Goal: Information Seeking & Learning: Find specific fact

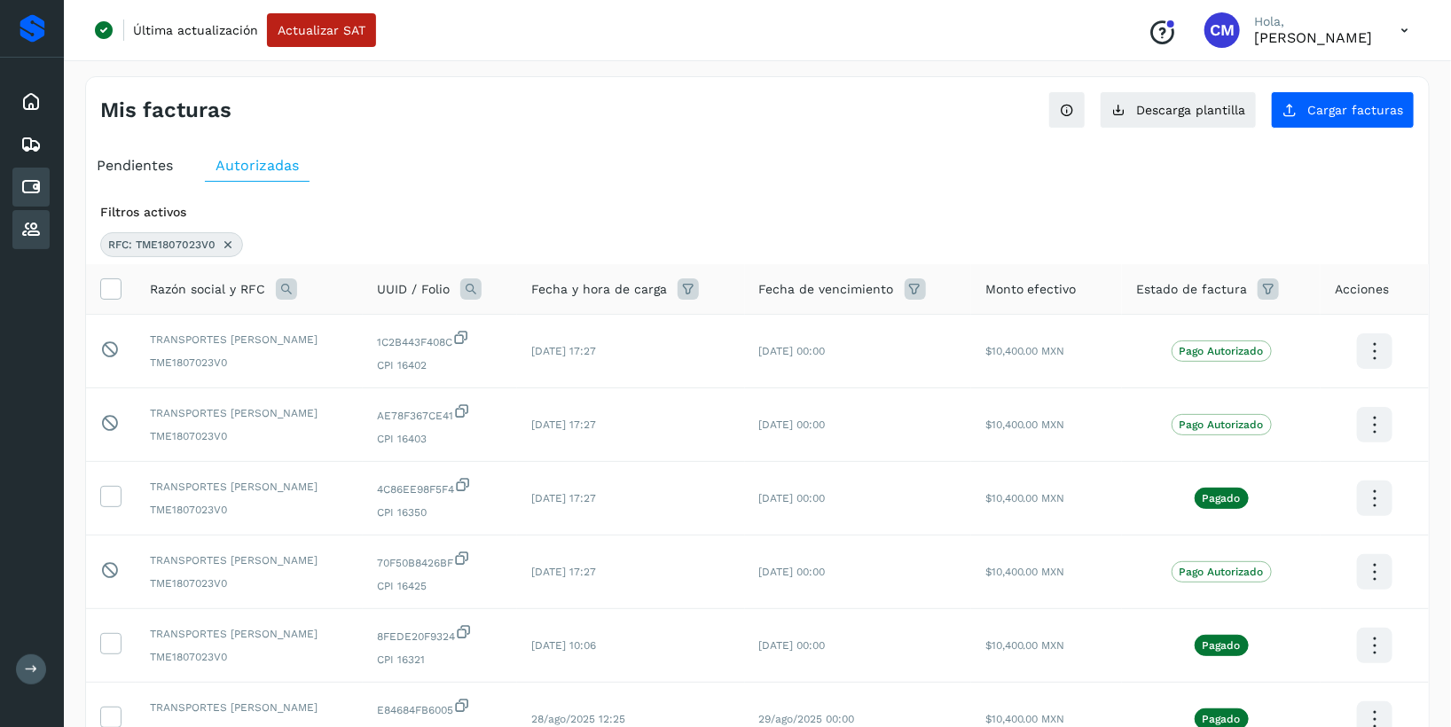
click at [35, 238] on icon at bounding box center [30, 229] width 21 height 21
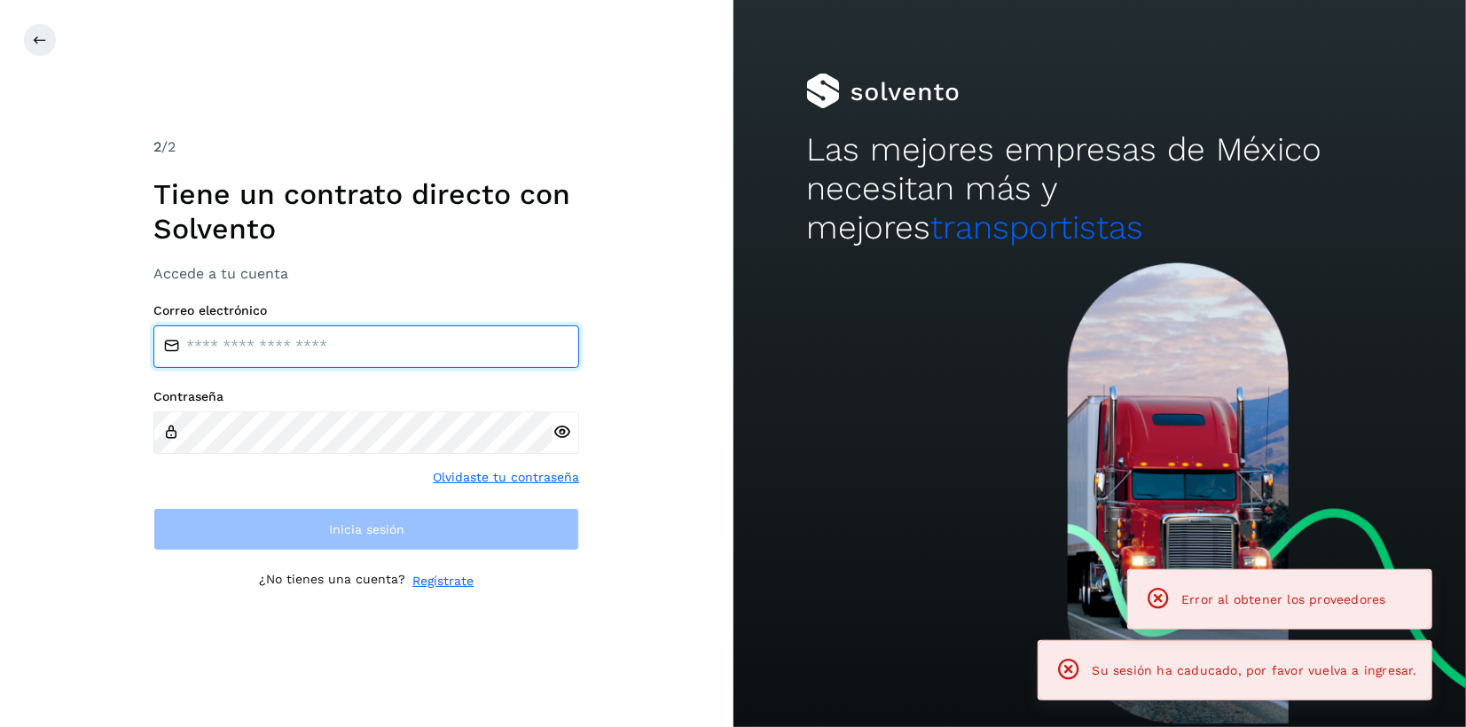
type input "**********"
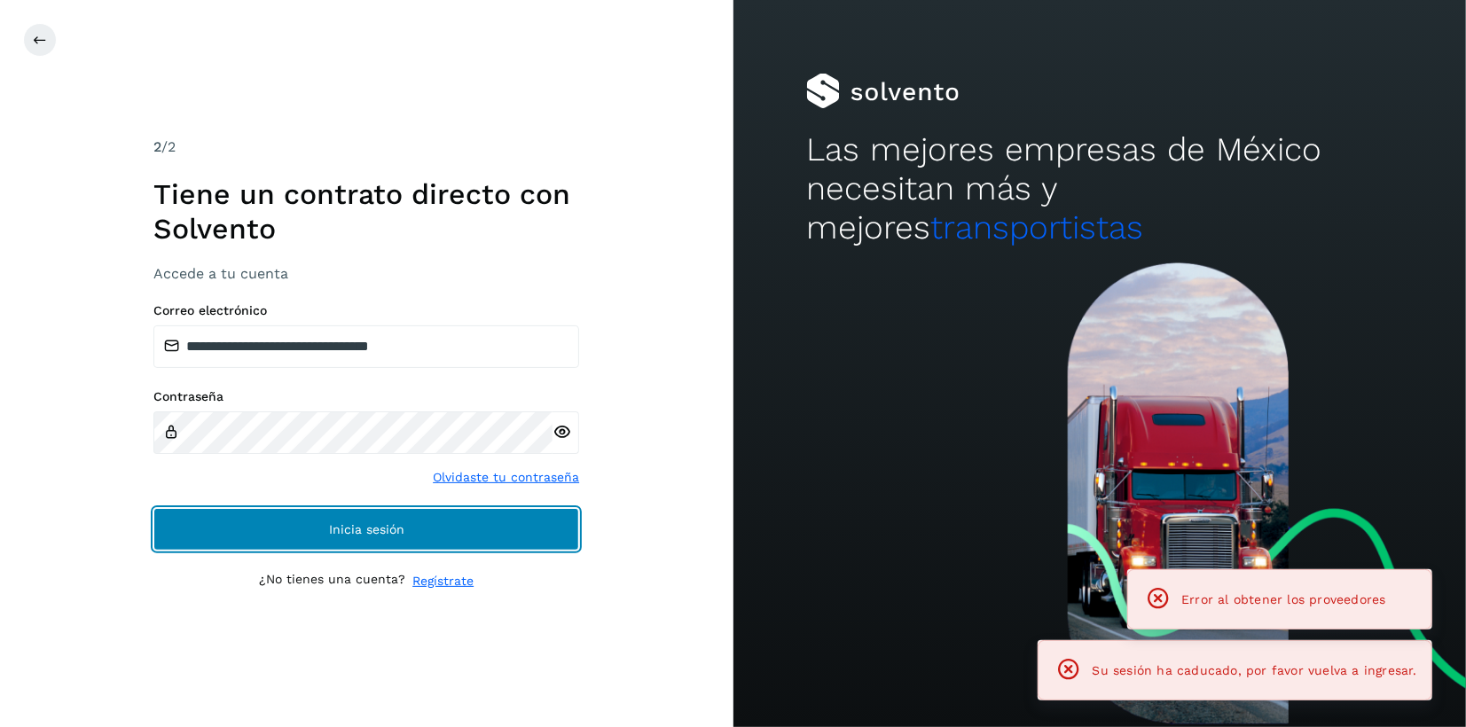
click at [526, 516] on button "Inicia sesión" at bounding box center [366, 529] width 426 height 43
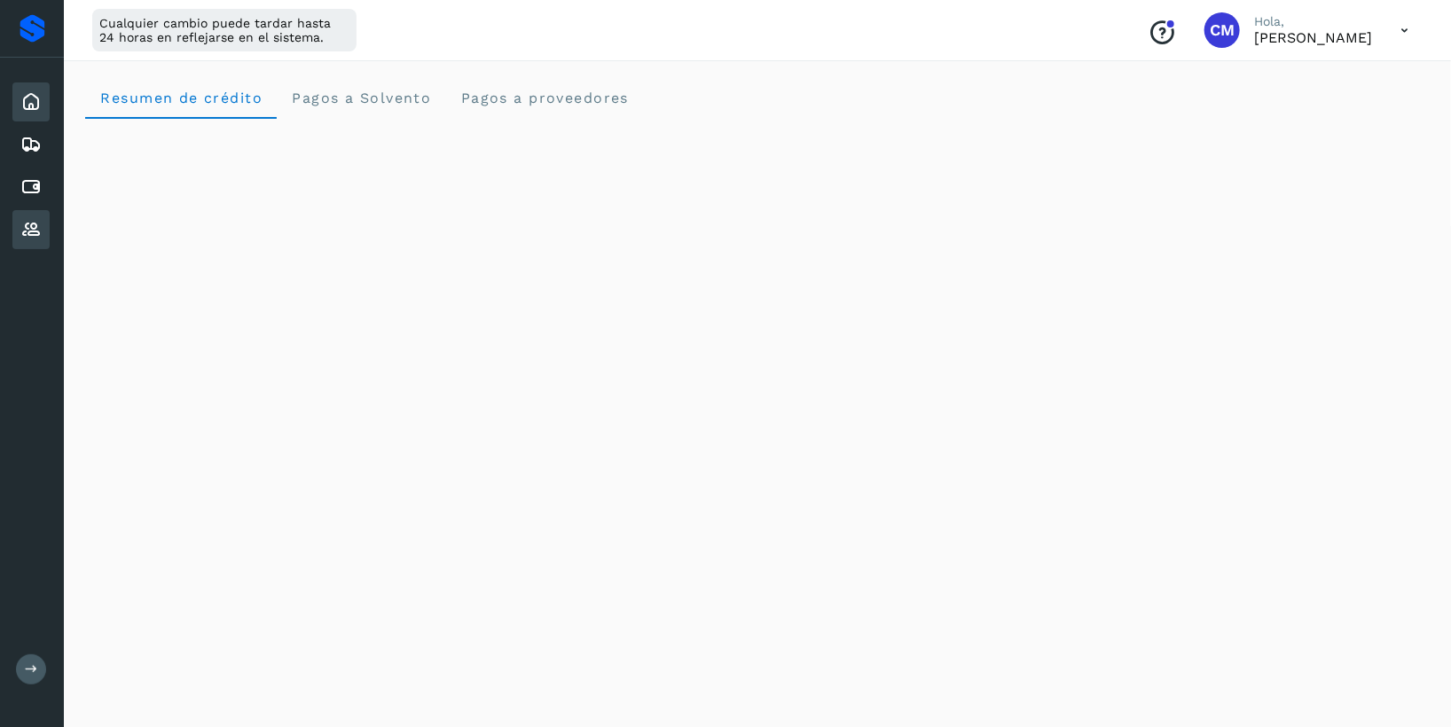
click at [33, 224] on icon at bounding box center [30, 229] width 21 height 21
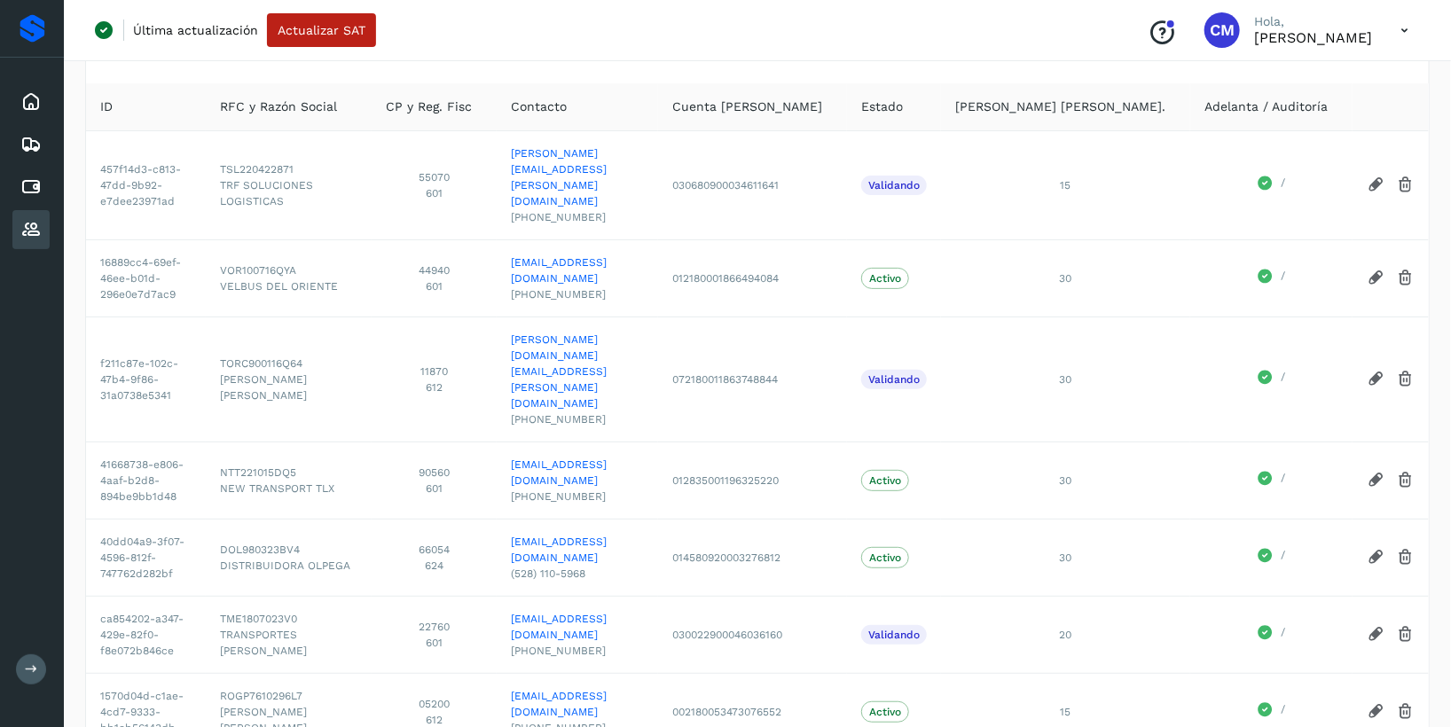
scroll to position [121, 0]
click at [29, 228] on icon at bounding box center [30, 229] width 21 height 21
click at [26, 189] on icon at bounding box center [30, 186] width 21 height 21
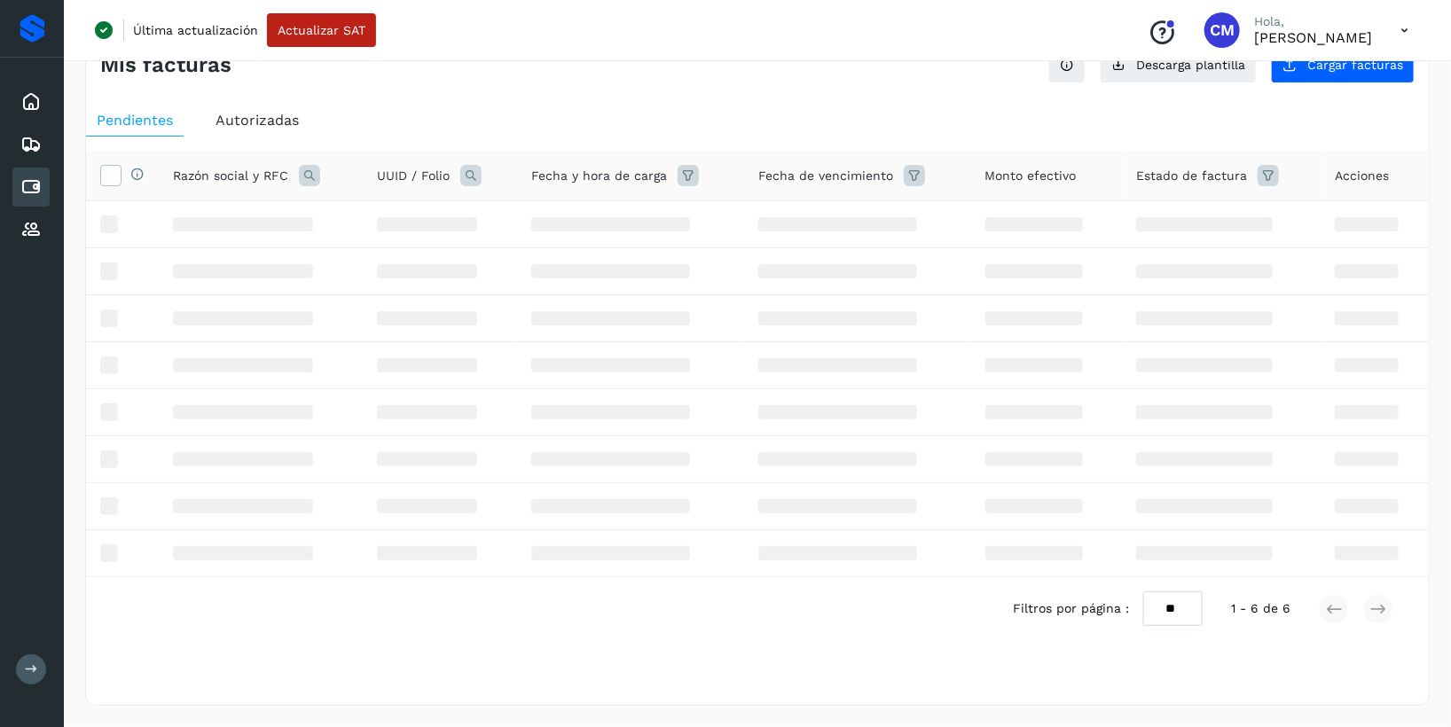
scroll to position [43, 0]
click at [34, 233] on icon at bounding box center [30, 229] width 21 height 21
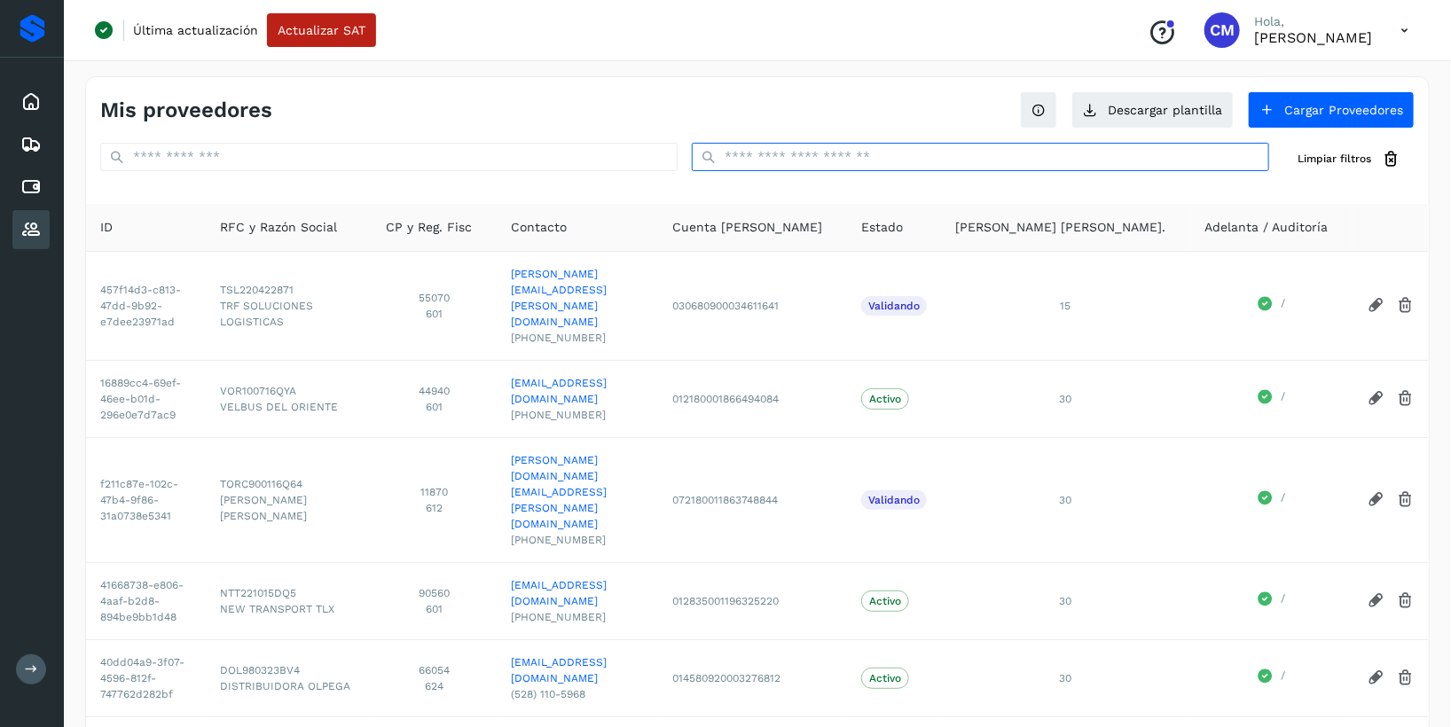
click at [787, 155] on input "text" at bounding box center [980, 157] width 577 height 28
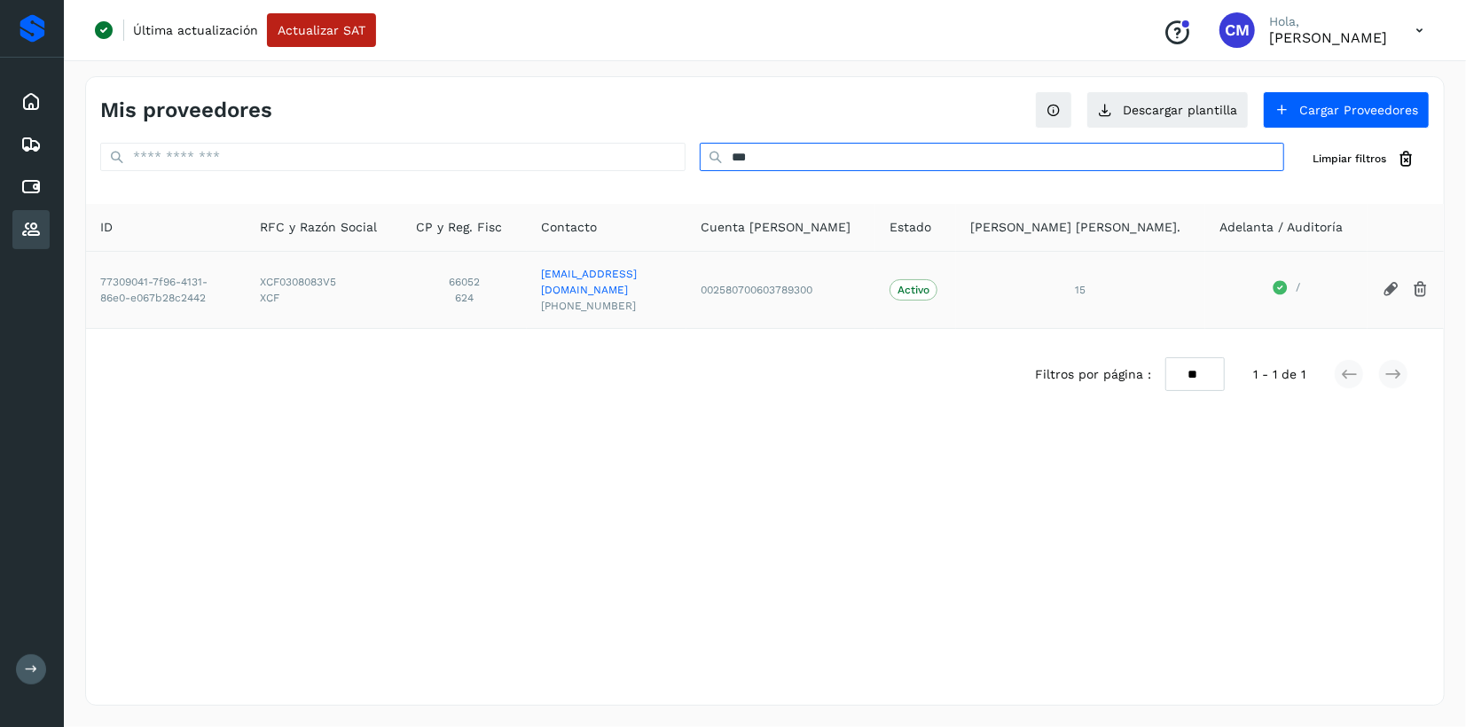
type input "***"
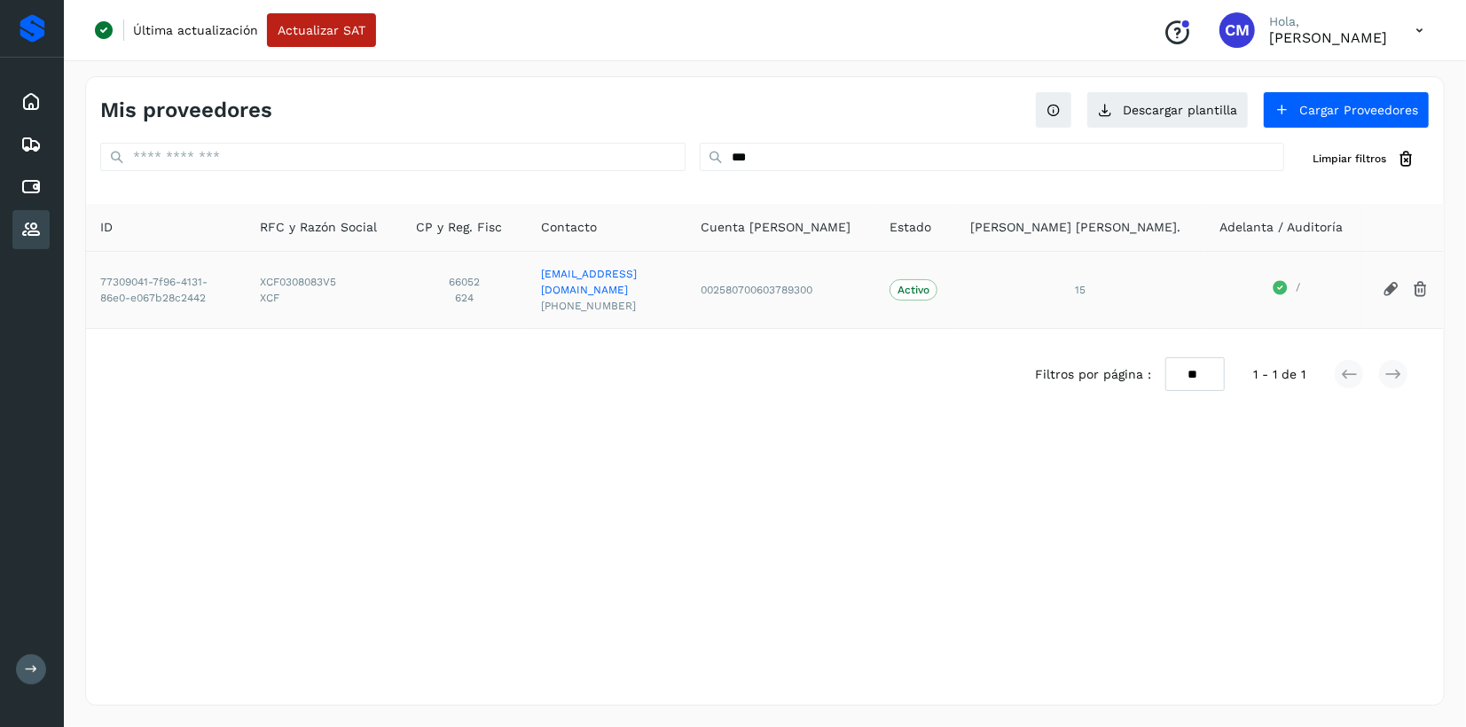
click at [388, 274] on span "XCF0308083V5" at bounding box center [324, 282] width 128 height 16
copy span "XCF0308083V5"
click at [37, 180] on icon at bounding box center [30, 186] width 21 height 21
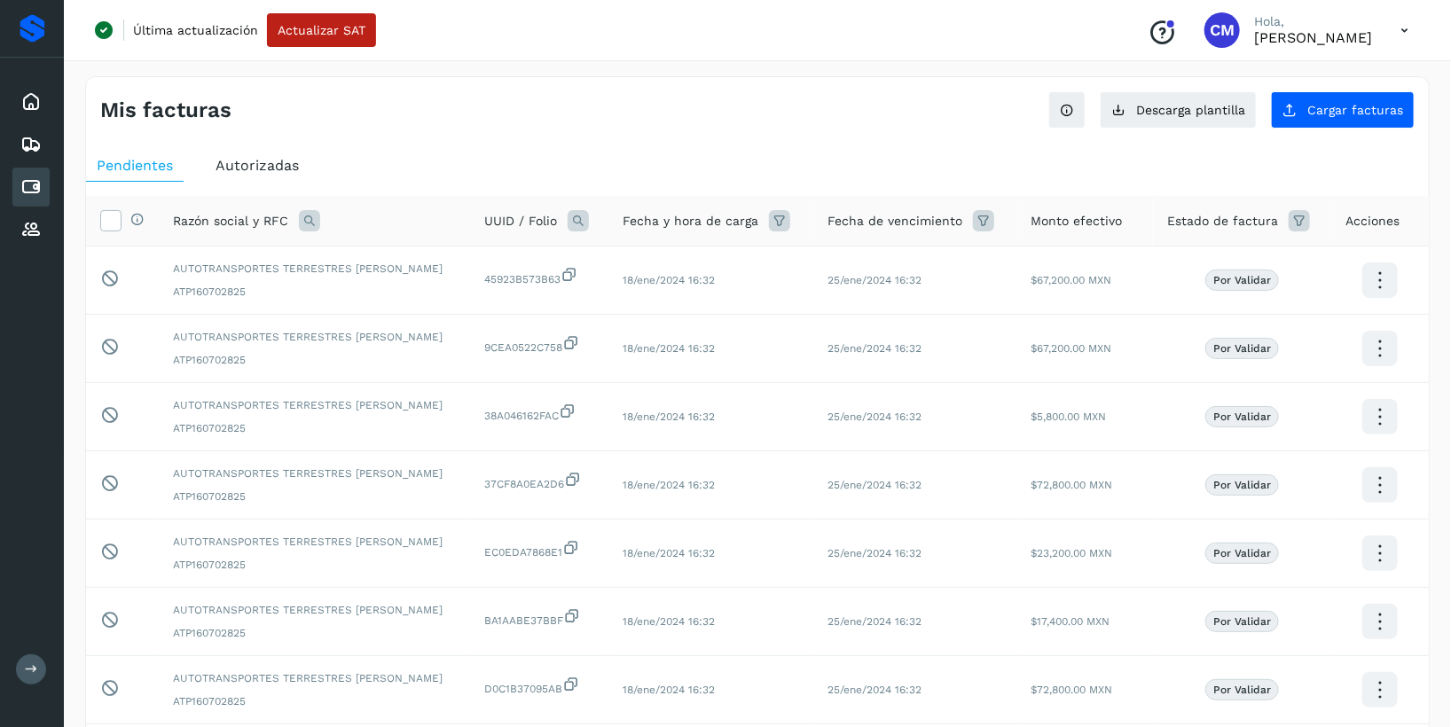
click at [262, 165] on span "Autorizadas" at bounding box center [257, 165] width 83 height 17
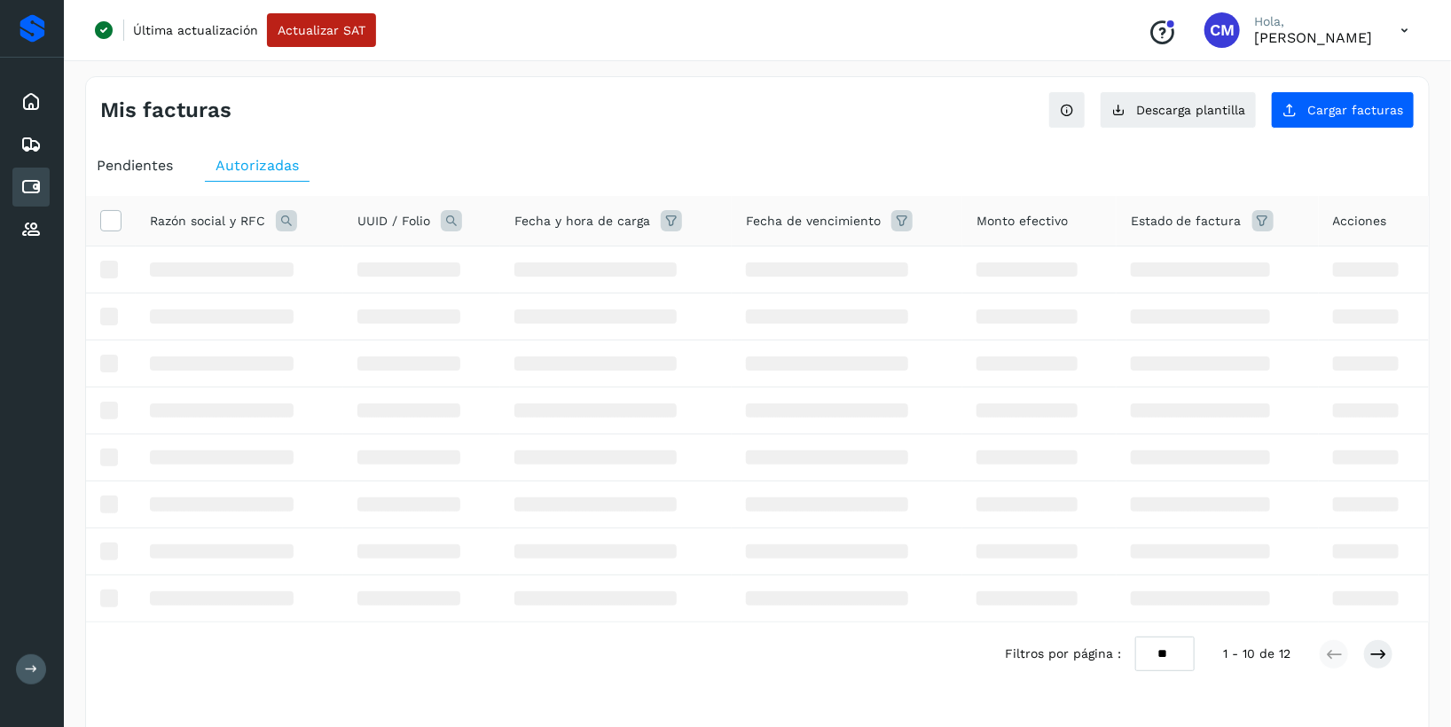
click at [284, 219] on icon at bounding box center [286, 220] width 21 height 21
click at [426, 261] on span at bounding box center [424, 261] width 10 height 10
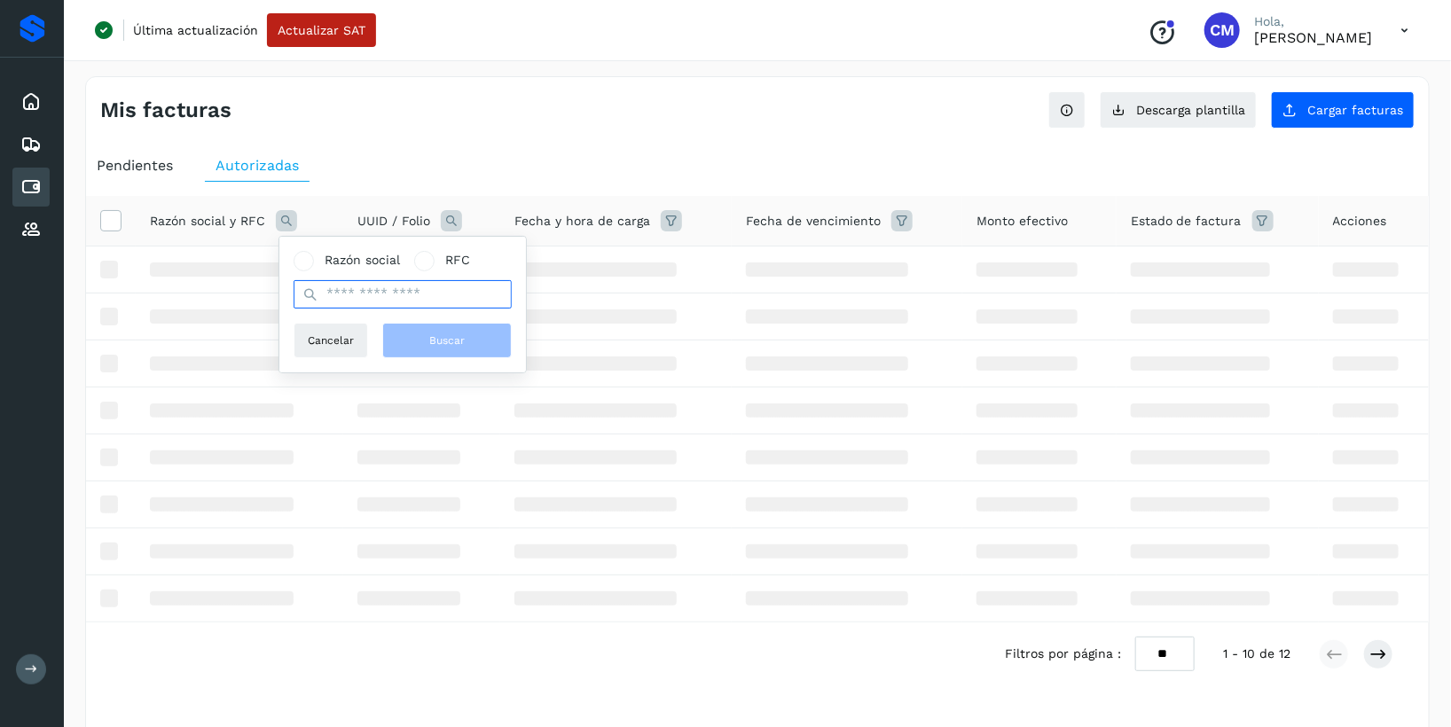
click at [403, 294] on input "text" at bounding box center [403, 294] width 218 height 28
paste input "**********"
type input "**********"
click at [440, 334] on span "Buscar" at bounding box center [446, 341] width 35 height 16
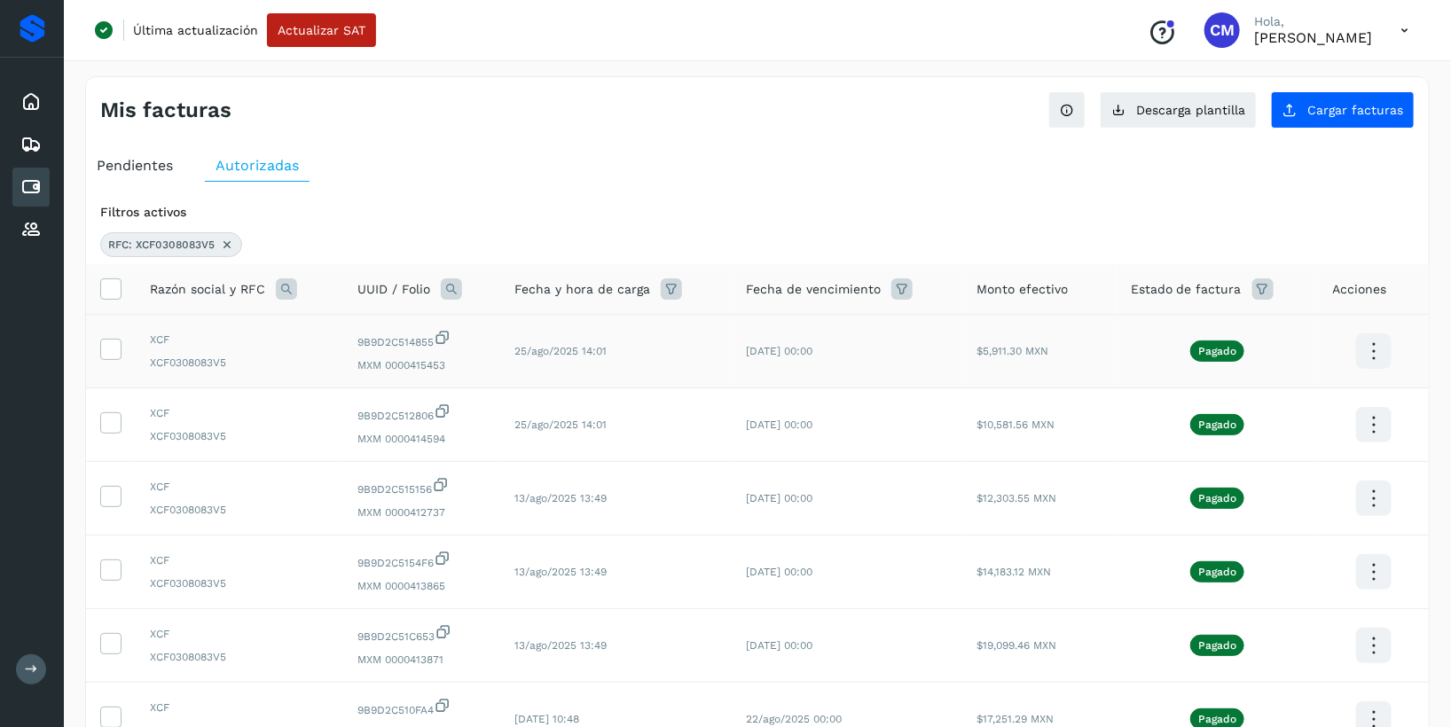
click at [440, 372] on span "MXM 0000415453" at bounding box center [421, 365] width 129 height 16
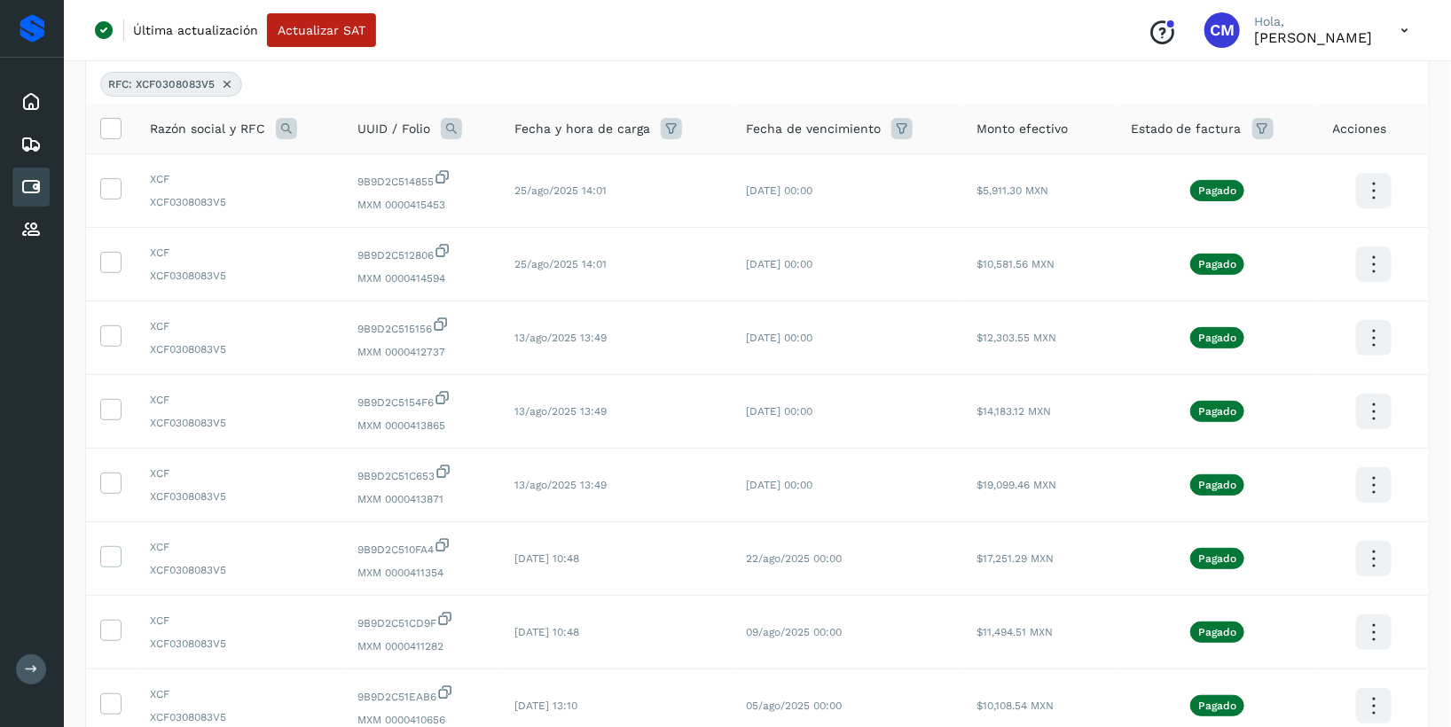
scroll to position [167, 0]
